Goal: Find specific page/section: Locate item on page

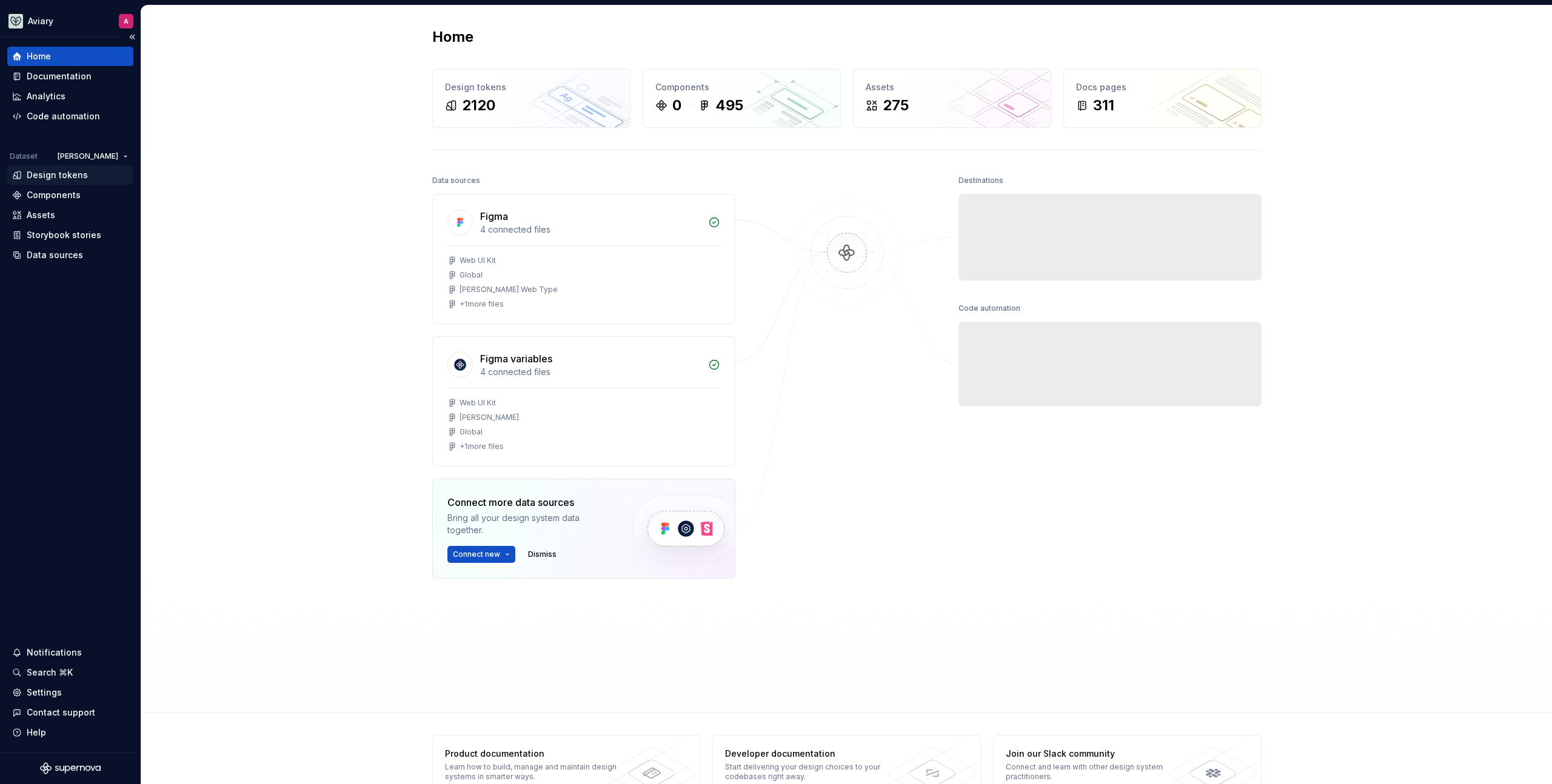
click at [75, 174] on div "Design tokens" at bounding box center [57, 175] width 61 height 12
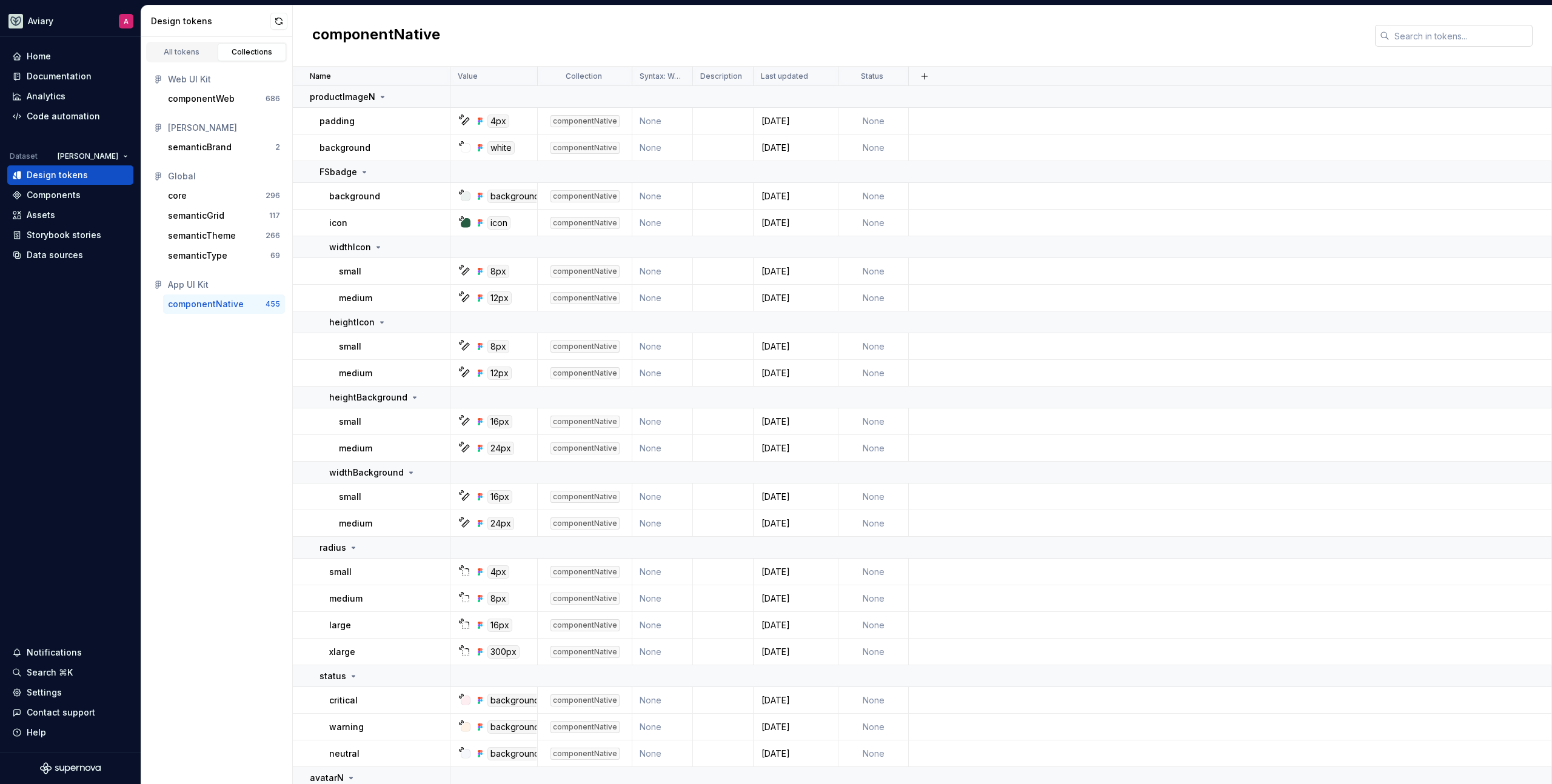
click at [1406, 35] on input "text" at bounding box center [1462, 35] width 143 height 22
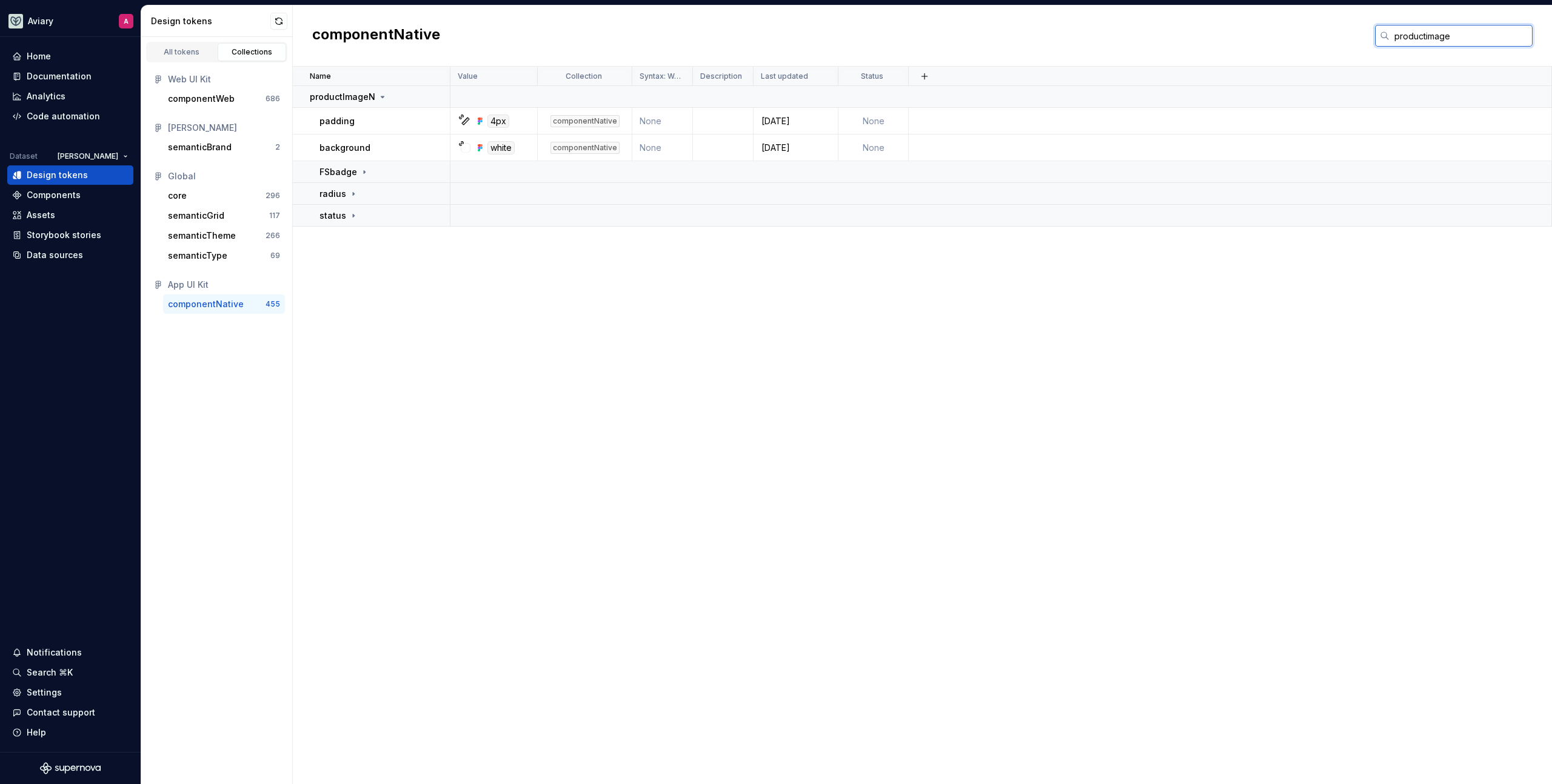
type input "productimage"
click at [537, 341] on div "Name Value Collection Syntax: Web Description Last updated Status productImageN…" at bounding box center [922, 425] width 1259 height 718
click at [346, 217] on div "status" at bounding box center [339, 216] width 38 height 12
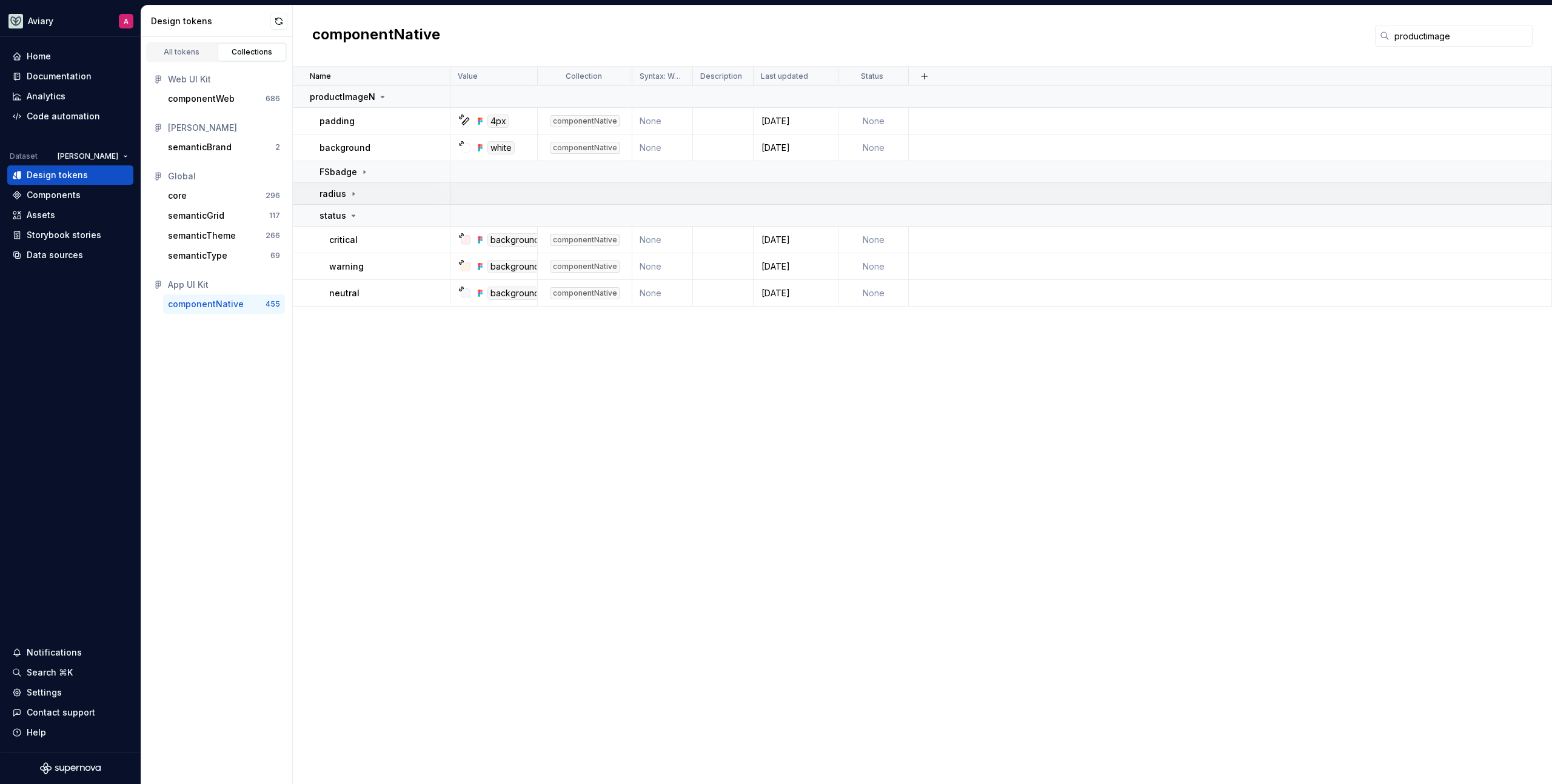
click at [338, 188] on p "radius" at bounding box center [333, 194] width 26 height 12
